Goal: Task Accomplishment & Management: Complete application form

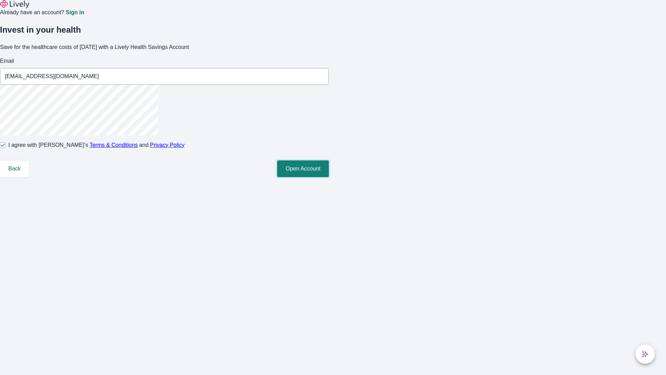
click at [329, 177] on button "Open Account" at bounding box center [303, 168] width 52 height 17
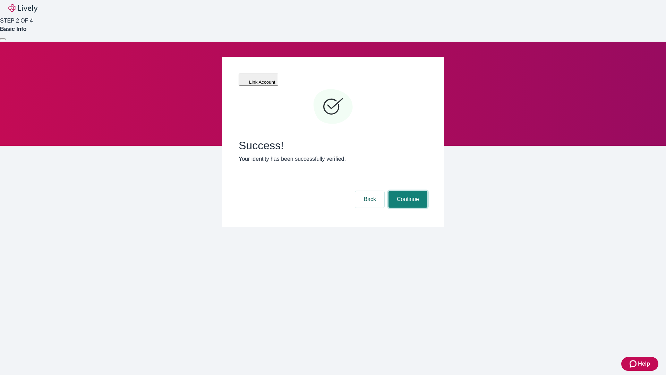
click at [407, 191] on button "Continue" at bounding box center [408, 199] width 39 height 17
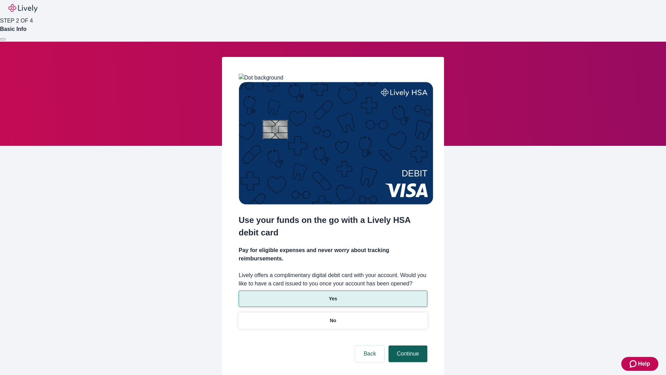
click at [333, 295] on p "Yes" at bounding box center [333, 298] width 8 height 7
click at [407, 345] on button "Continue" at bounding box center [408, 353] width 39 height 17
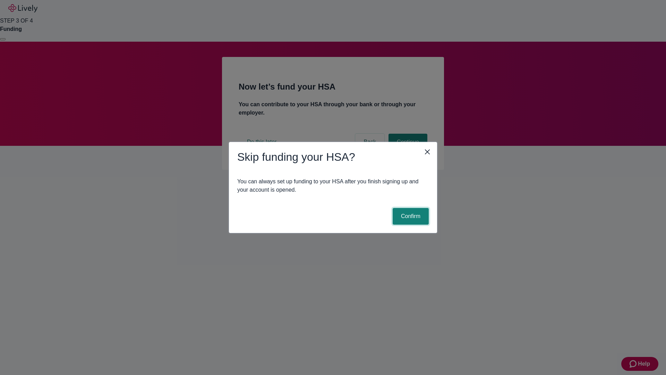
click at [410, 216] on button "Confirm" at bounding box center [411, 216] width 36 height 17
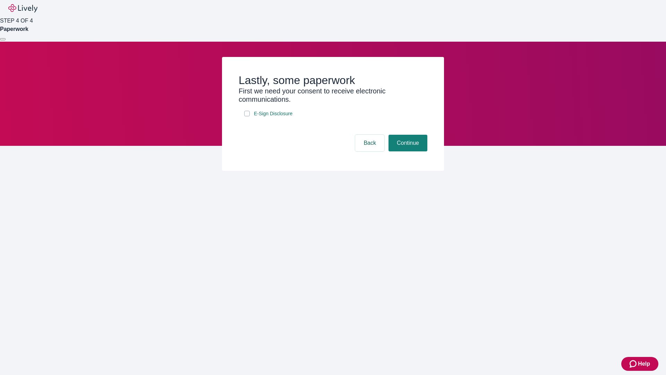
click at [247, 116] on input "E-Sign Disclosure" at bounding box center [247, 114] width 6 height 6
checkbox input "true"
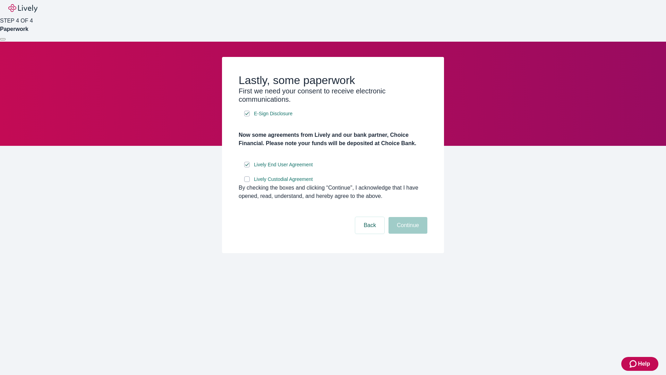
click at [247, 182] on input "Lively Custodial Agreement" at bounding box center [247, 179] width 6 height 6
checkbox input "true"
click at [407, 233] on button "Continue" at bounding box center [408, 225] width 39 height 17
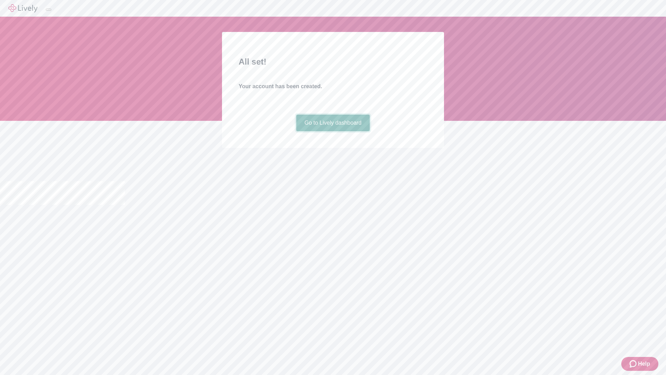
click at [333, 131] on link "Go to Lively dashboard" at bounding box center [333, 122] width 74 height 17
